Goal: Use online tool/utility: Utilize a website feature to perform a specific function

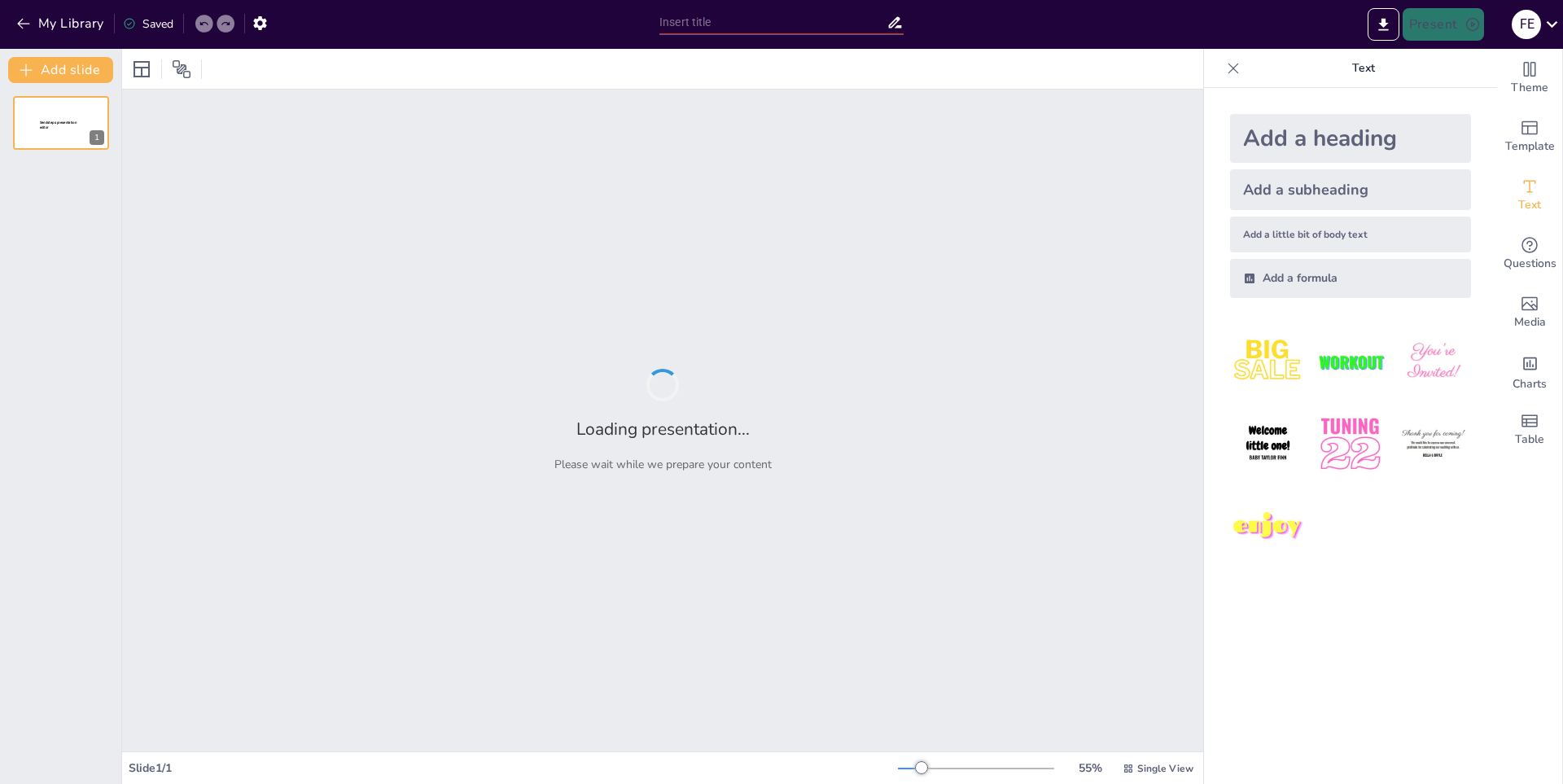
type input "Historia y Evolución de la Natación"
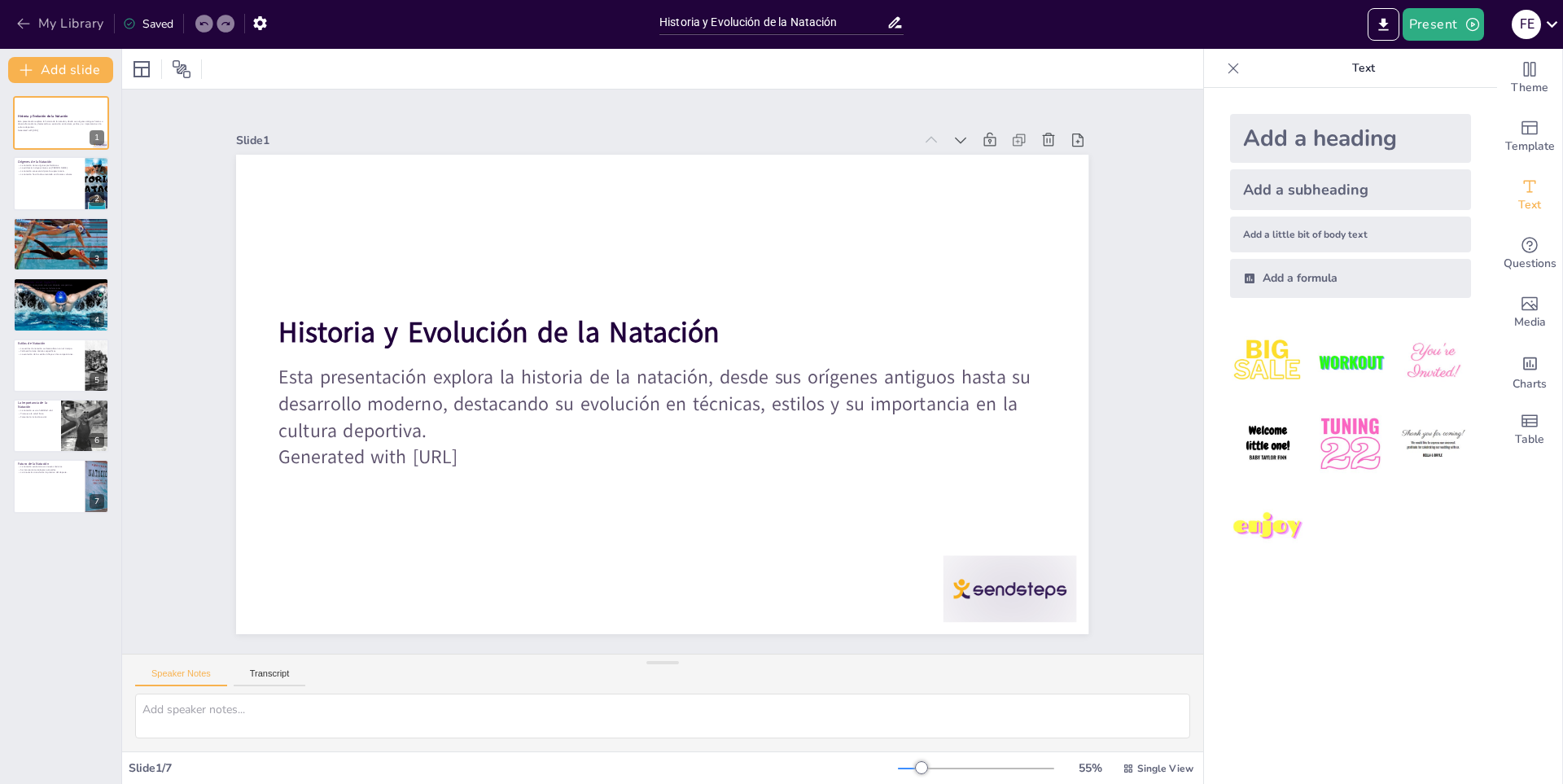
click at [34, 16] on button "My Library" at bounding box center [61, 23] width 98 height 26
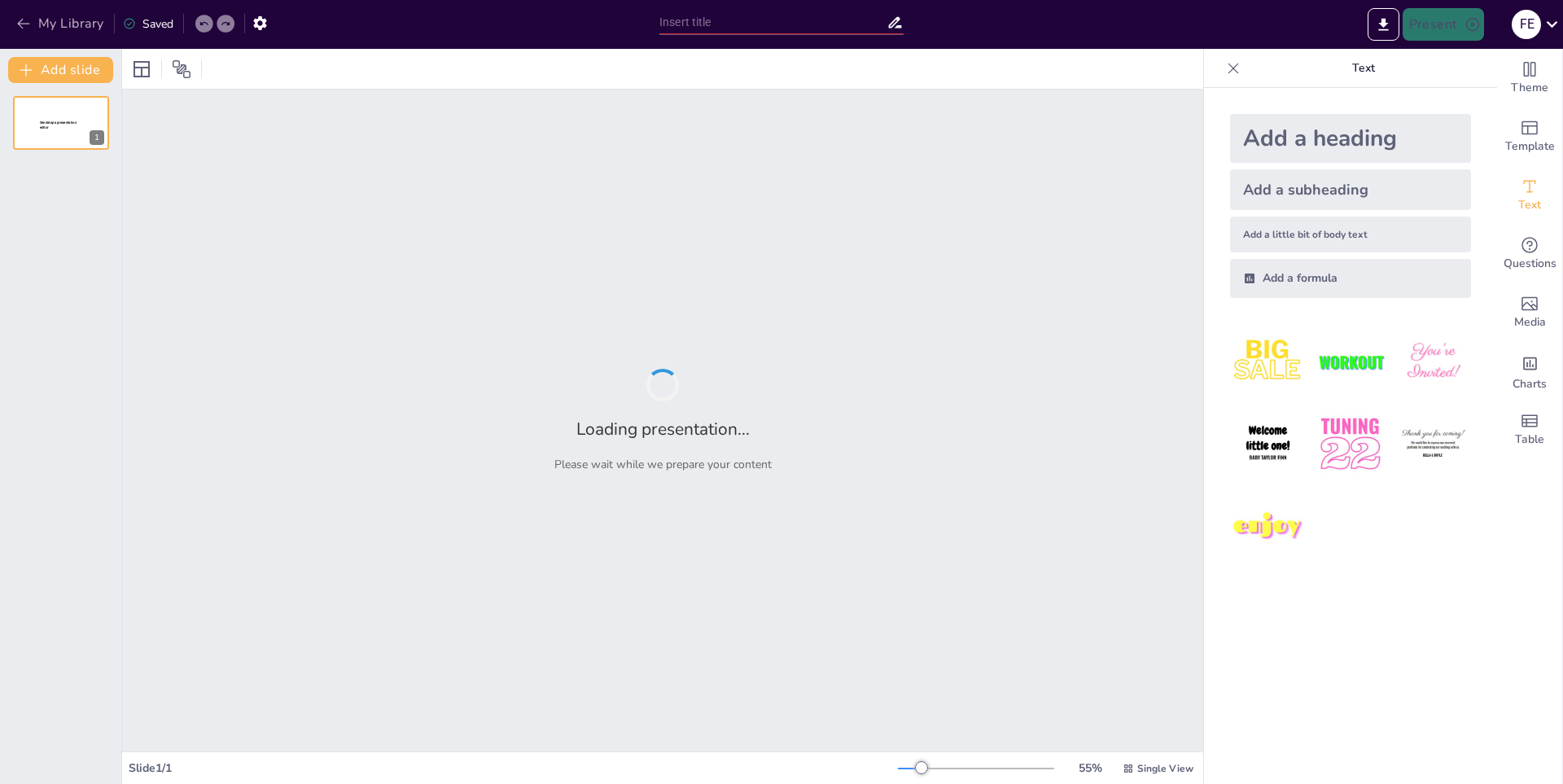
click at [68, 10] on button "My Library" at bounding box center [61, 23] width 98 height 26
type input "Geometry Dash: Historia, Jugabilidad y Comunidad"
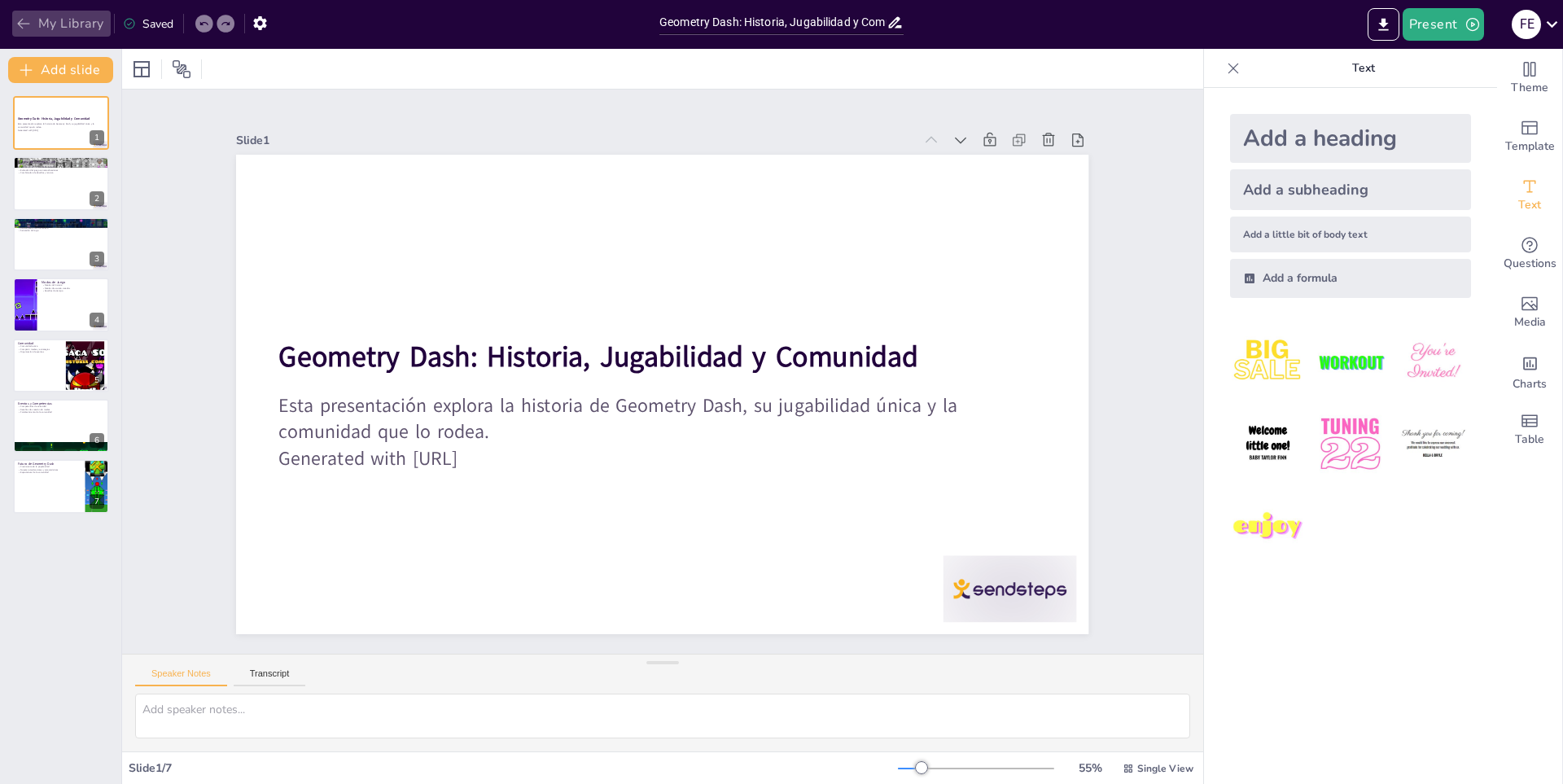
click at [80, 24] on button "My Library" at bounding box center [61, 23] width 98 height 26
